Goal: Browse casually

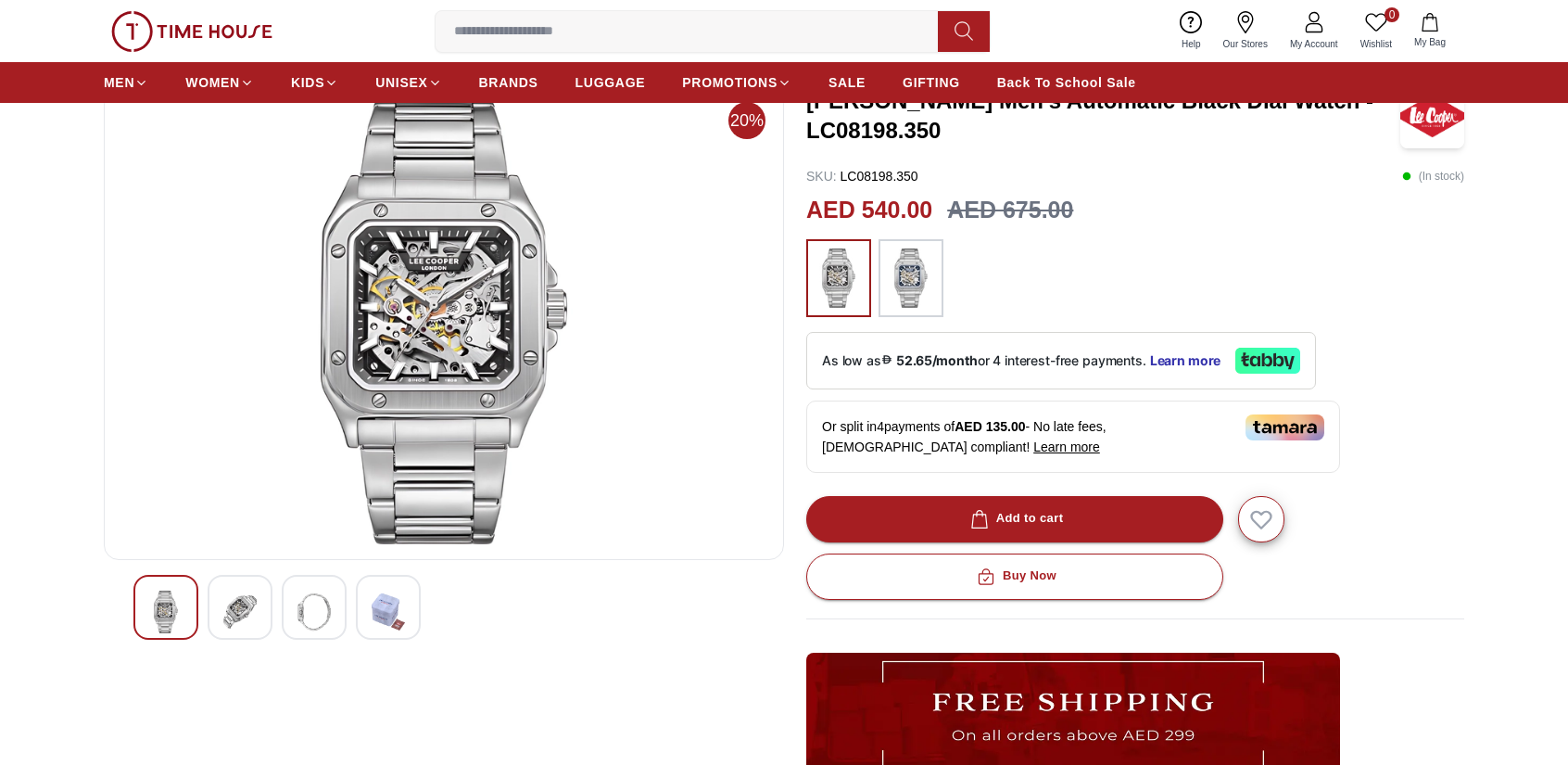
scroll to position [123, 0]
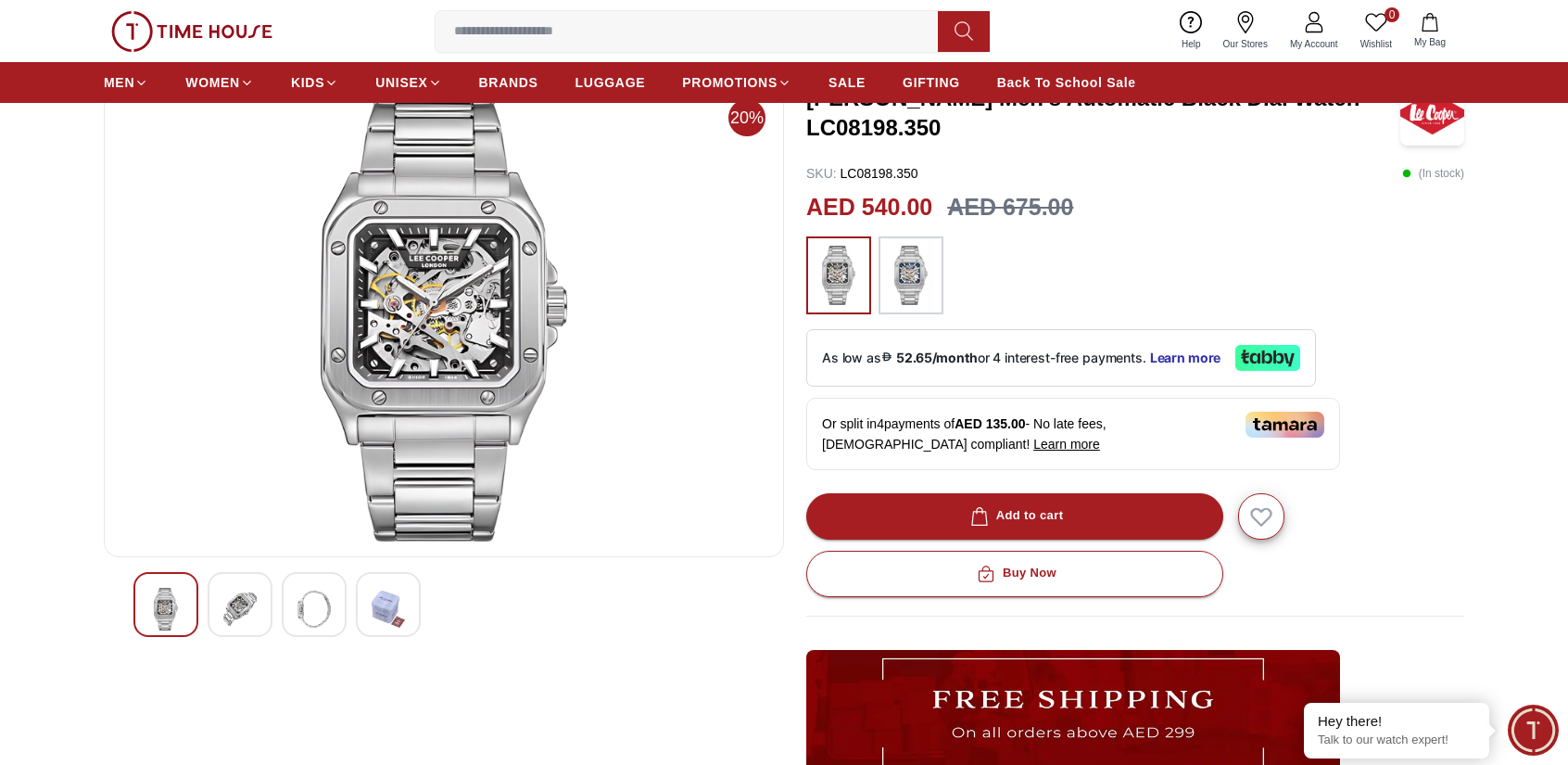
click at [465, 273] on img at bounding box center [443, 319] width 649 height 445
drag, startPoint x: 465, startPoint y: 273, endPoint x: 439, endPoint y: 277, distance: 26.3
click at [440, 277] on img at bounding box center [443, 319] width 649 height 445
click at [425, 277] on img at bounding box center [443, 319] width 649 height 445
click at [425, 279] on img at bounding box center [443, 319] width 649 height 445
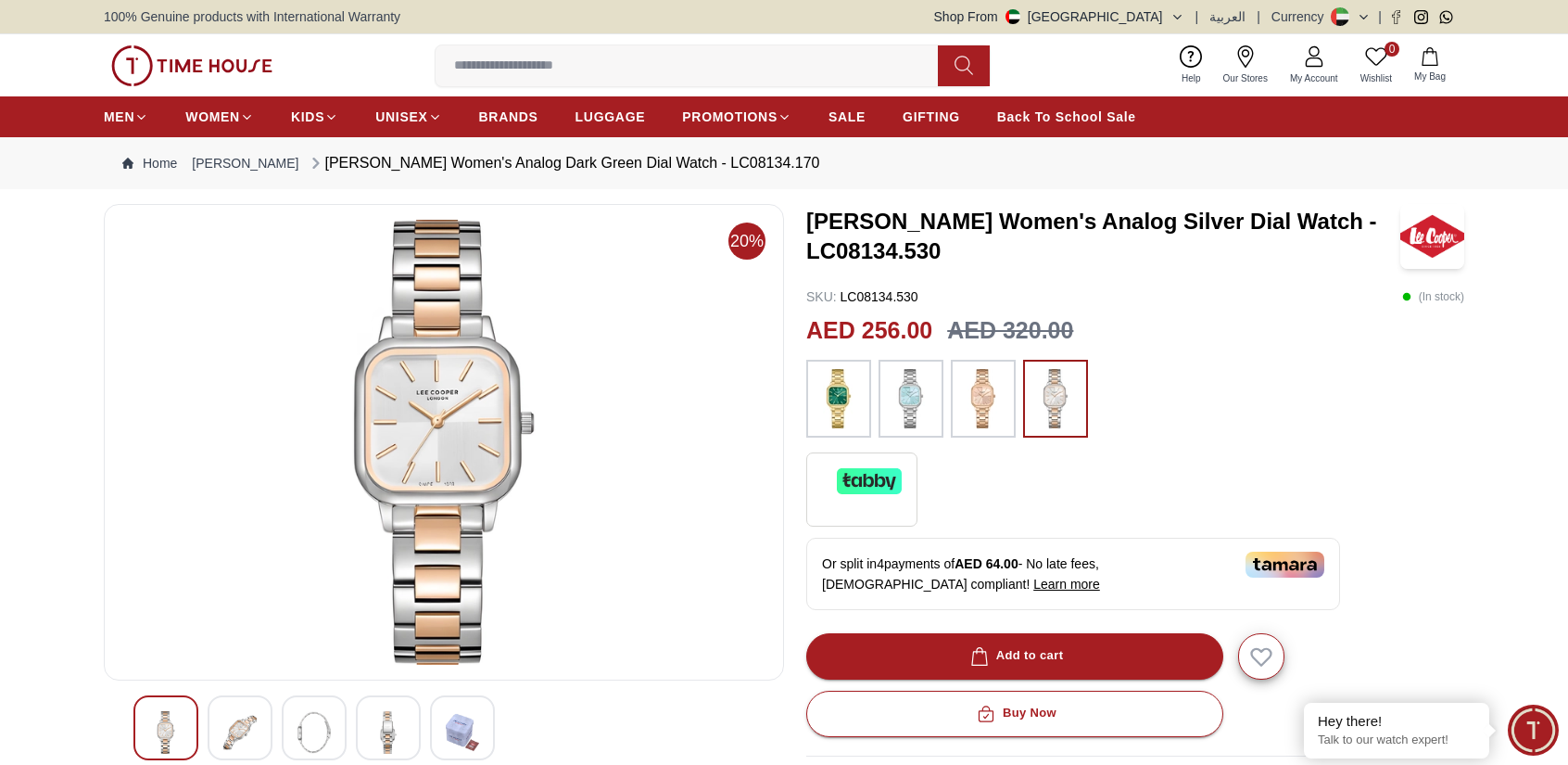
click at [437, 368] on img at bounding box center [443, 442] width 649 height 445
